Goal: Task Accomplishment & Management: Complete application form

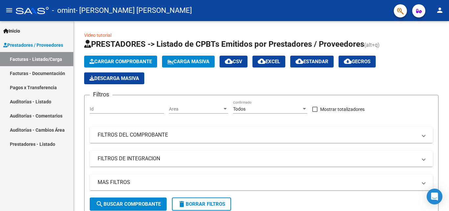
click at [46, 59] on link "Facturas - Listado/Carga" at bounding box center [36, 59] width 73 height 14
click at [31, 76] on link "Facturas - Documentación" at bounding box center [36, 73] width 73 height 14
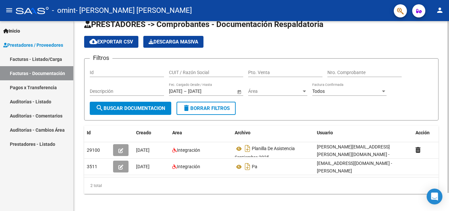
scroll to position [20, 0]
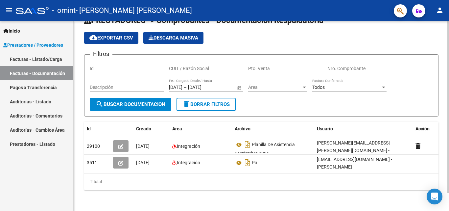
click at [448, 117] on div at bounding box center [448, 124] width 2 height 171
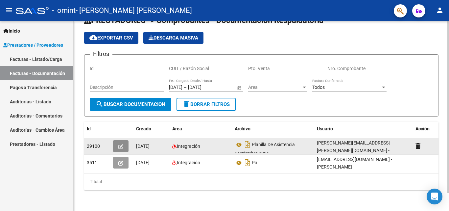
click at [120, 144] on icon "button" at bounding box center [120, 146] width 5 height 5
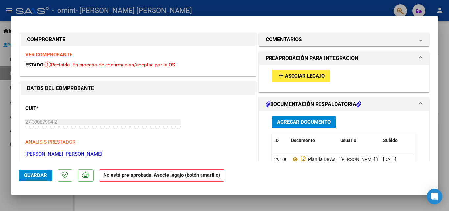
click at [295, 72] on button "add Asociar Legajo" at bounding box center [301, 76] width 58 height 12
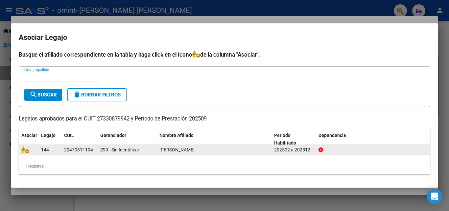
click at [205, 152] on div "[PERSON_NAME]" at bounding box center [213, 150] width 109 height 8
click at [194, 150] on span "[PERSON_NAME]" at bounding box center [176, 149] width 35 height 5
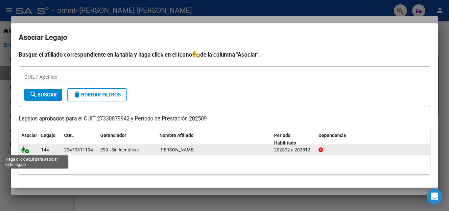
click at [26, 149] on icon at bounding box center [25, 149] width 8 height 7
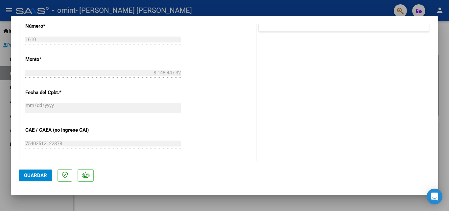
scroll to position [316, 0]
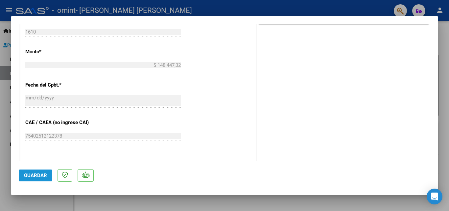
click at [36, 177] on span "Guardar" at bounding box center [35, 175] width 23 height 6
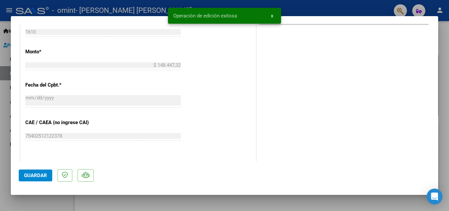
click at [448, 74] on div at bounding box center [224, 105] width 449 height 211
type input "$ 0,00"
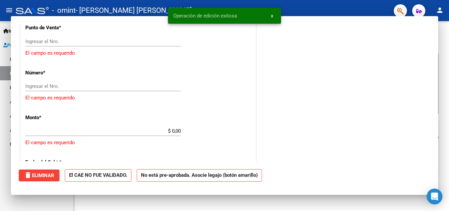
scroll to position [370, 0]
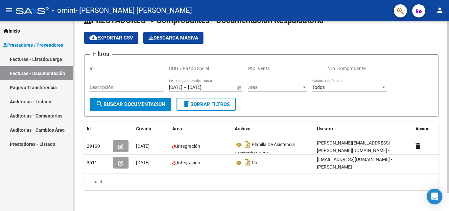
click at [448, 121] on div at bounding box center [448, 124] width 2 height 171
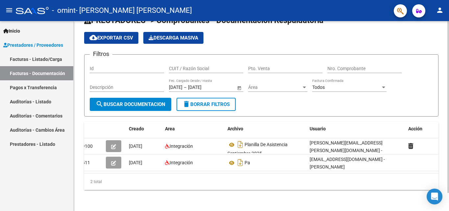
scroll to position [0, 0]
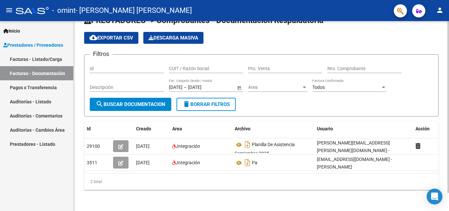
click at [182, 84] on input "[DATE]" at bounding box center [175, 87] width 13 height 6
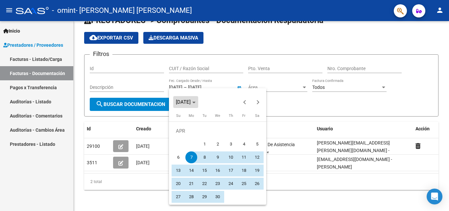
click at [195, 101] on polygon "Choose month and year" at bounding box center [193, 102] width 3 height 2
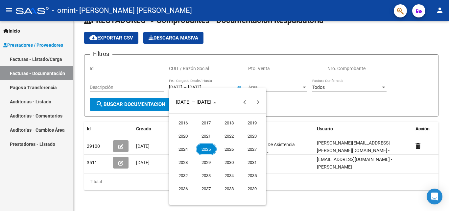
click at [210, 144] on span "2025" at bounding box center [206, 149] width 21 height 12
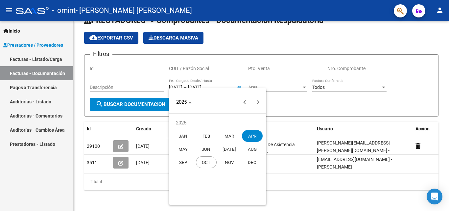
click at [200, 134] on span "FEB" at bounding box center [206, 136] width 21 height 12
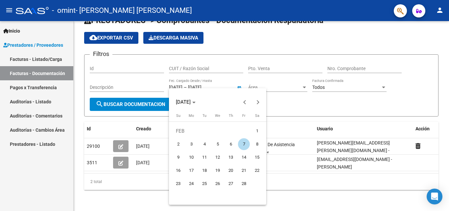
click at [299, 196] on div at bounding box center [224, 105] width 449 height 211
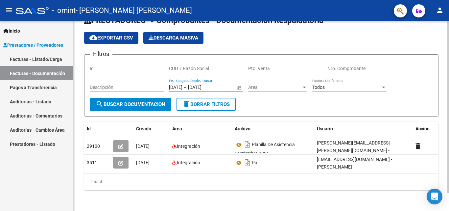
click at [149, 98] on button "search Buscar Documentacion" at bounding box center [130, 104] width 81 height 13
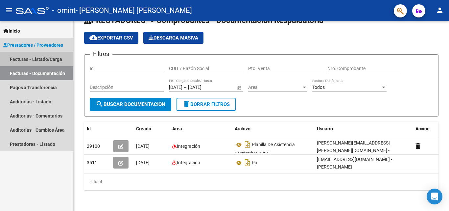
click at [36, 61] on link "Facturas - Listado/Carga" at bounding box center [36, 59] width 73 height 14
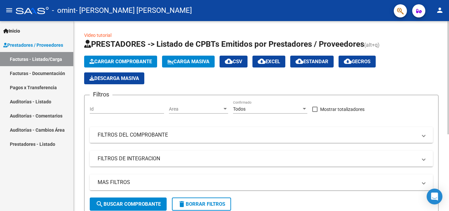
click at [412, 17] on div "menu - omint - [PERSON_NAME] [PERSON_NAME] person Inicio Instructivos Contacto …" at bounding box center [224, 105] width 449 height 211
click at [31, 47] on span "Prestadores / Proveedores" at bounding box center [33, 44] width 60 height 7
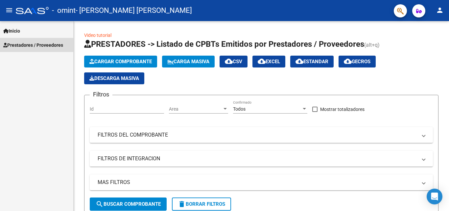
click at [31, 47] on span "Prestadores / Proveedores" at bounding box center [33, 44] width 60 height 7
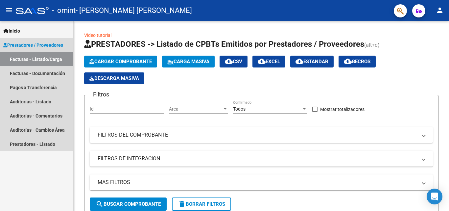
click at [34, 58] on link "Facturas - Listado/Carga" at bounding box center [36, 59] width 73 height 14
click at [38, 83] on link "Pagos x Transferencia" at bounding box center [36, 87] width 73 height 14
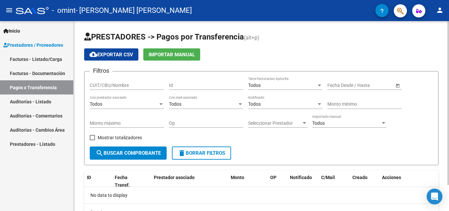
scroll to position [30, 0]
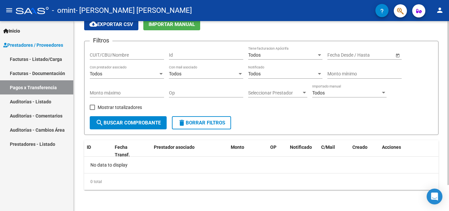
click at [448, 159] on div at bounding box center [448, 129] width 2 height 164
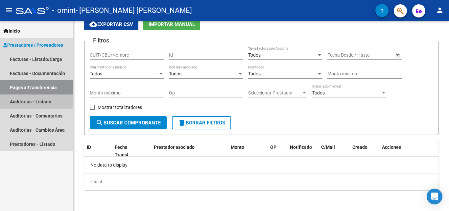
click at [44, 101] on link "Auditorías - Listado" at bounding box center [36, 101] width 73 height 14
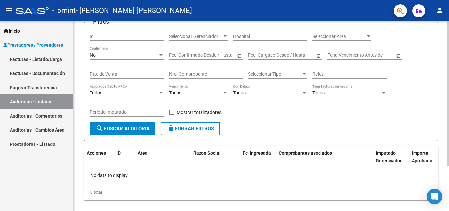
scroll to position [59, 0]
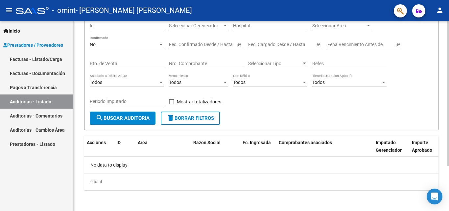
click at [448, 130] on div at bounding box center [448, 138] width 2 height 144
click at [42, 149] on link "Prestadores - Listado" at bounding box center [36, 144] width 73 height 14
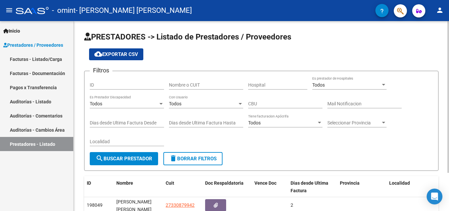
scroll to position [48, 0]
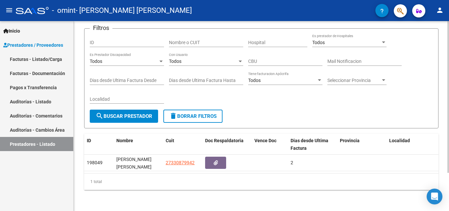
click at [448, 110] on div at bounding box center [448, 134] width 2 height 151
click at [300, 138] on span "Dias desde Ultima Factura" at bounding box center [309, 144] width 38 height 13
click at [34, 56] on link "Facturas - Listado/Carga" at bounding box center [36, 59] width 73 height 14
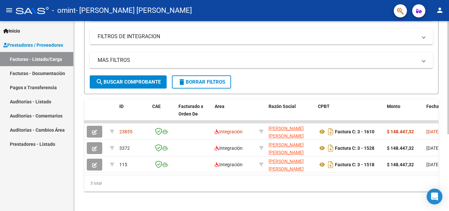
scroll to position [122, 0]
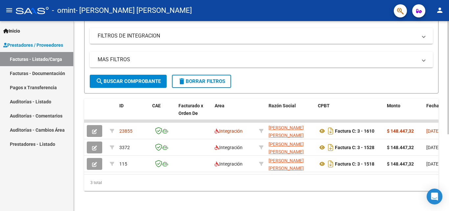
click at [448, 153] on div at bounding box center [448, 153] width 2 height 113
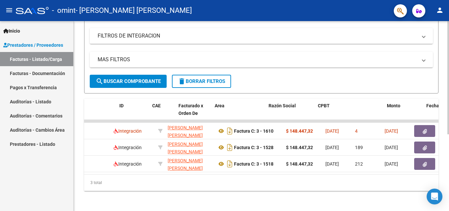
scroll to position [0, 0]
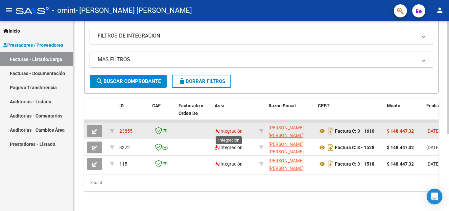
click at [227, 132] on span "Integración" at bounding box center [228, 130] width 28 height 5
click at [94, 130] on icon "button" at bounding box center [94, 131] width 5 height 5
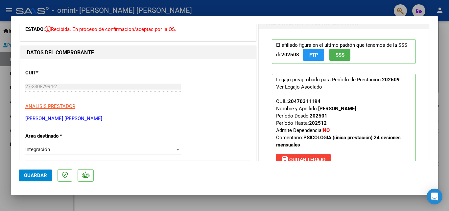
scroll to position [2, 0]
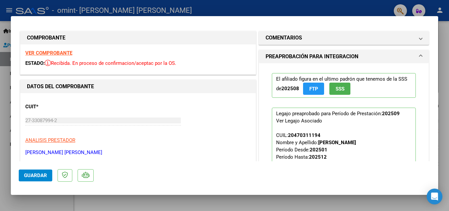
click at [27, 177] on span "Guardar" at bounding box center [35, 175] width 23 height 6
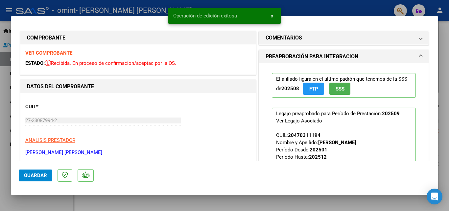
click at [448, 53] on div at bounding box center [224, 105] width 449 height 211
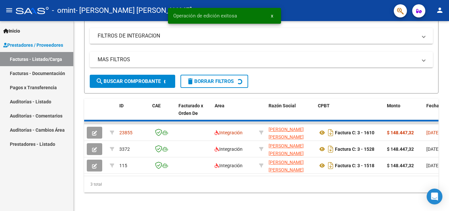
scroll to position [122, 0]
